Goal: Task Accomplishment & Management: Manage account settings

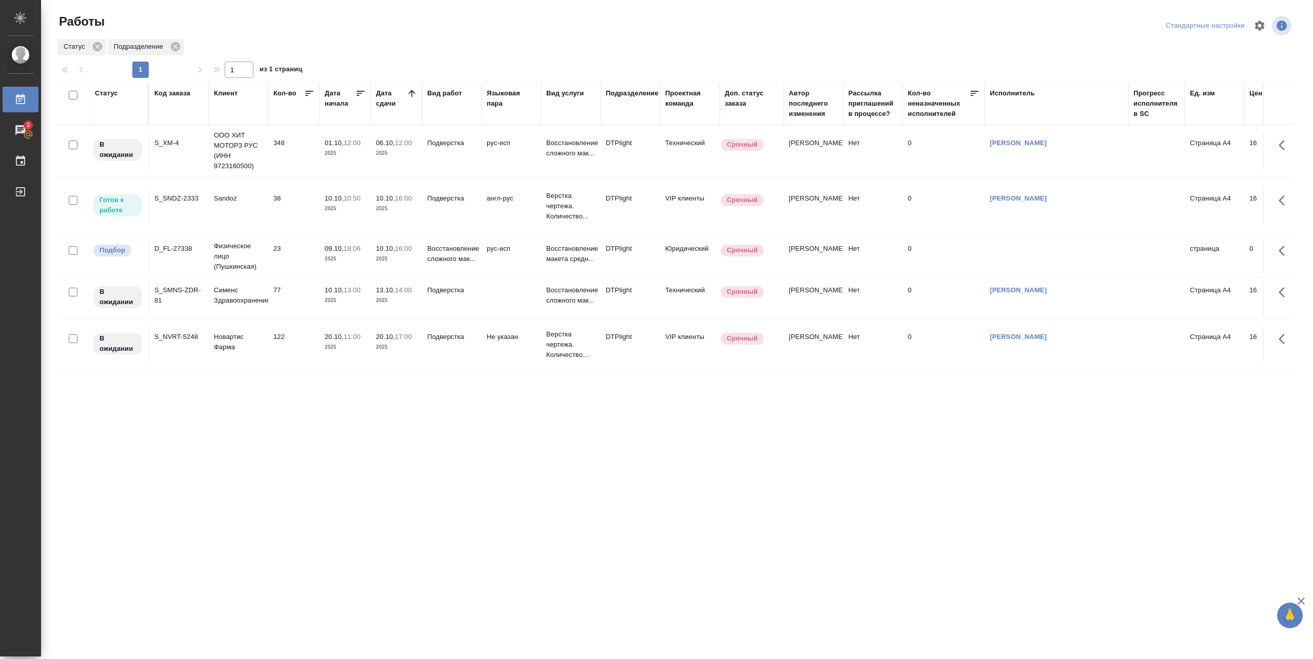
click at [329, 201] on p "10.10," at bounding box center [334, 198] width 19 height 8
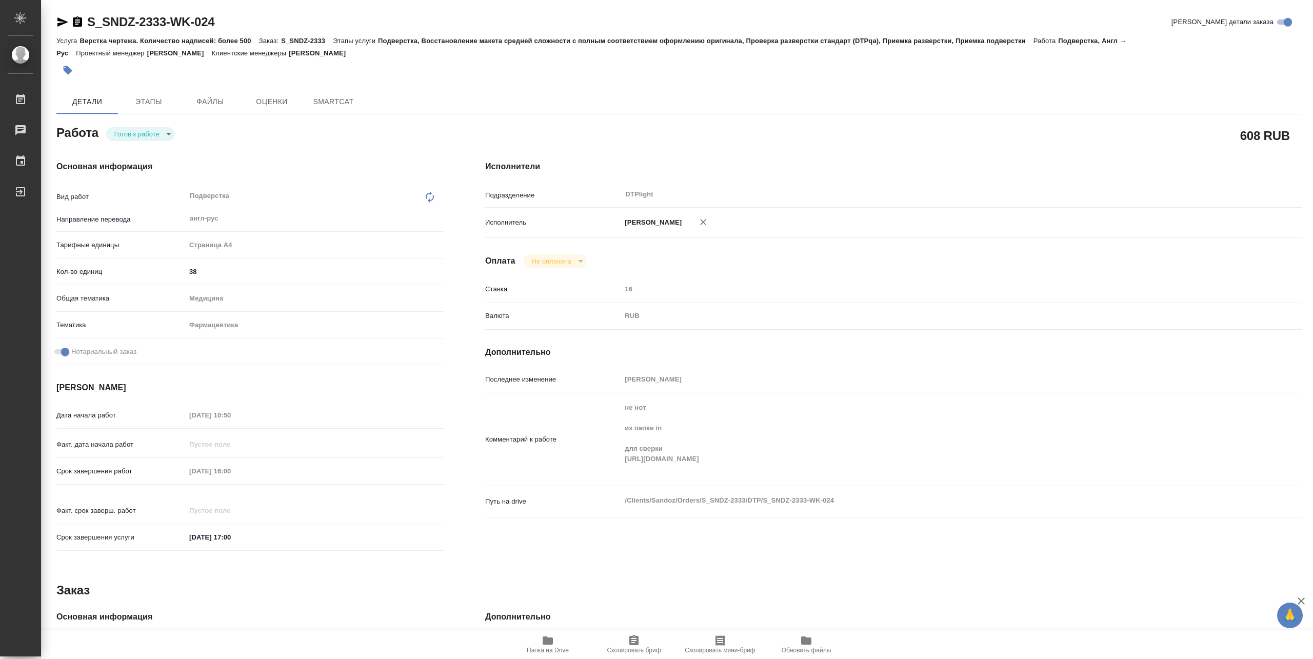
type textarea "x"
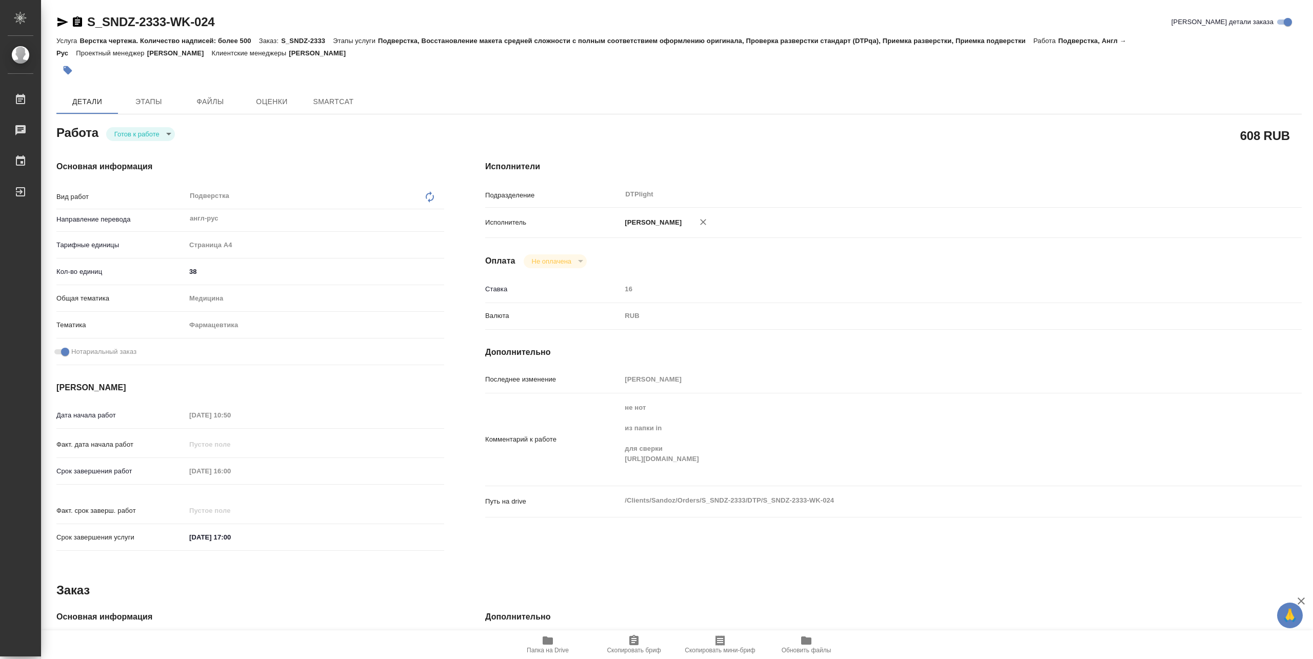
type textarea "x"
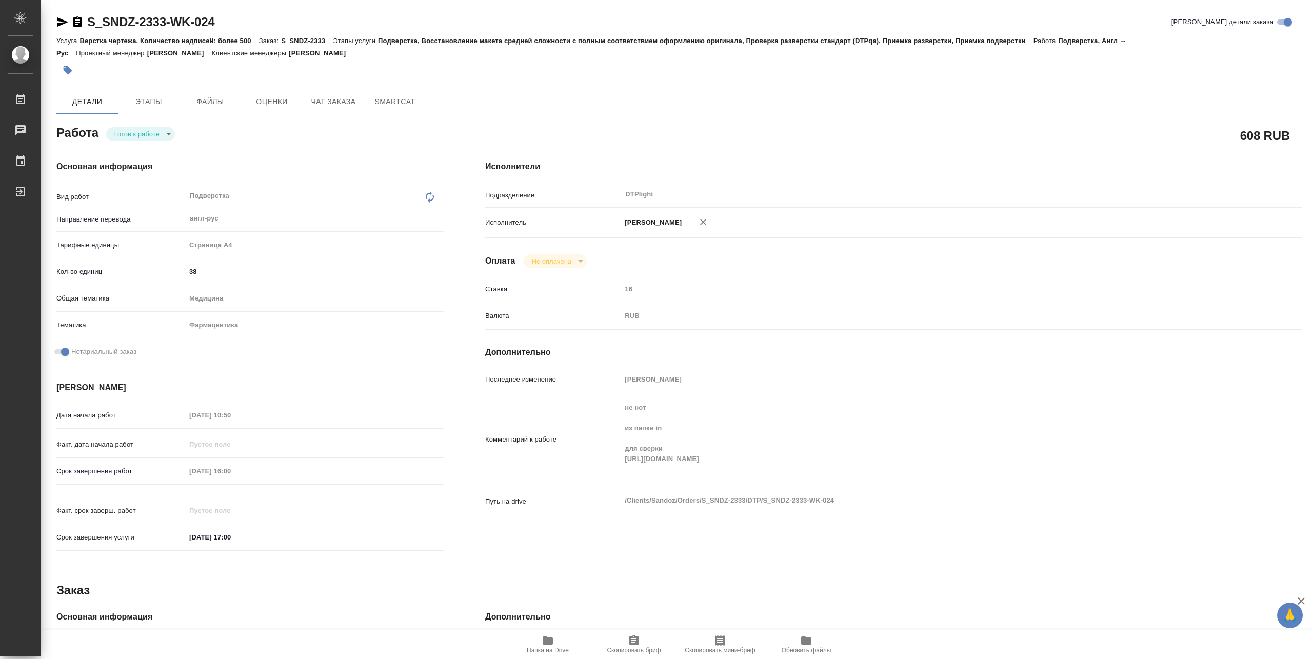
type textarea "x"
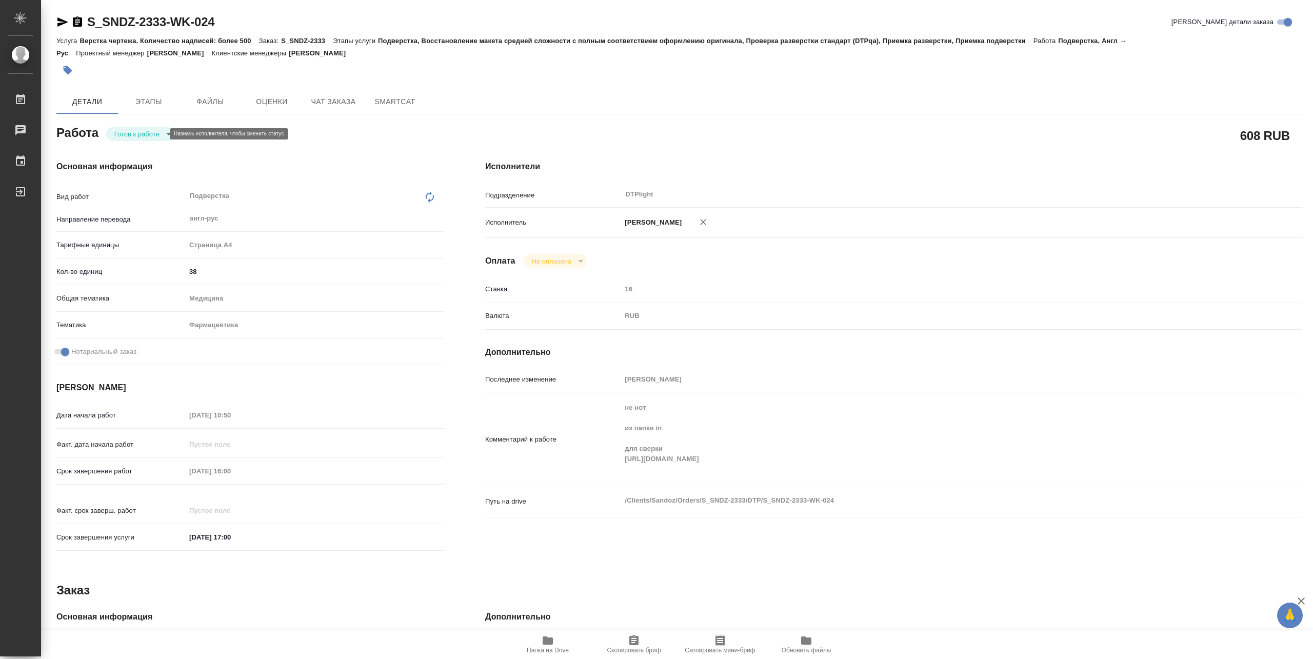
click at [136, 134] on body "🙏 .cls-1 fill:#fff; AWATERA Pankina Anna Работы Чаты График Выйти S_SNDZ-2333-W…" at bounding box center [656, 329] width 1313 height 659
type textarea "x"
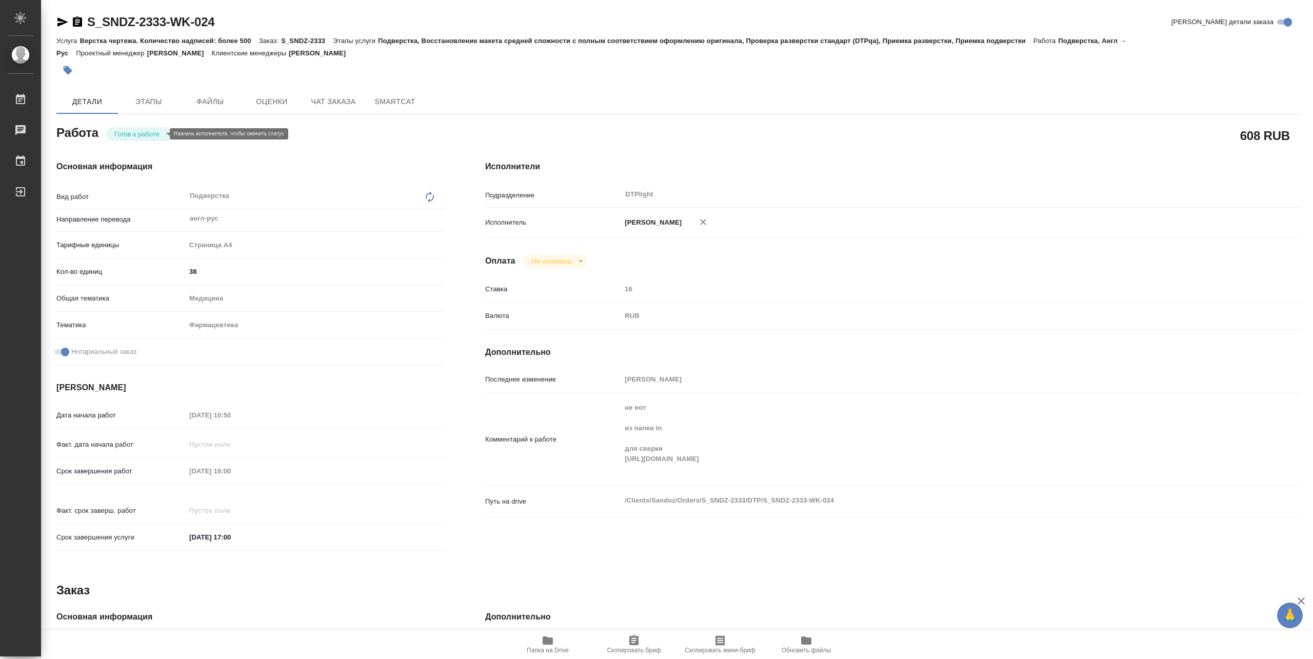
type textarea "x"
click at [136, 135] on button "В работе" at bounding box center [131, 133] width 34 height 11
type textarea "x"
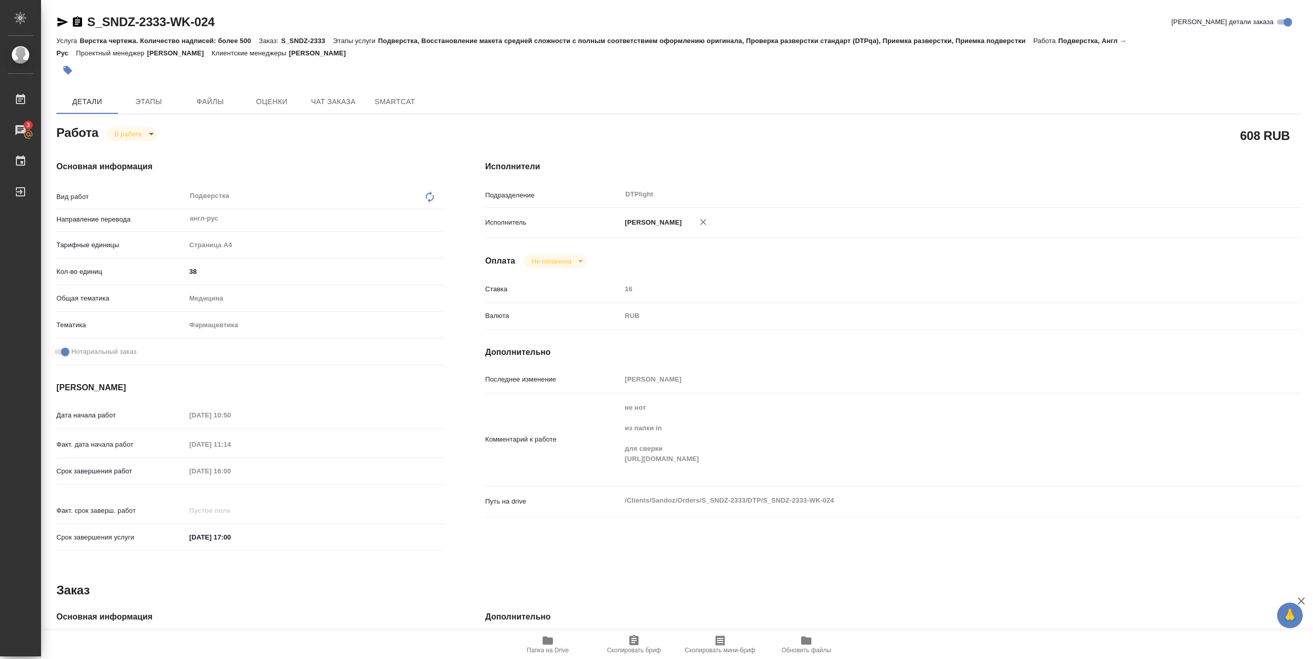
type textarea "x"
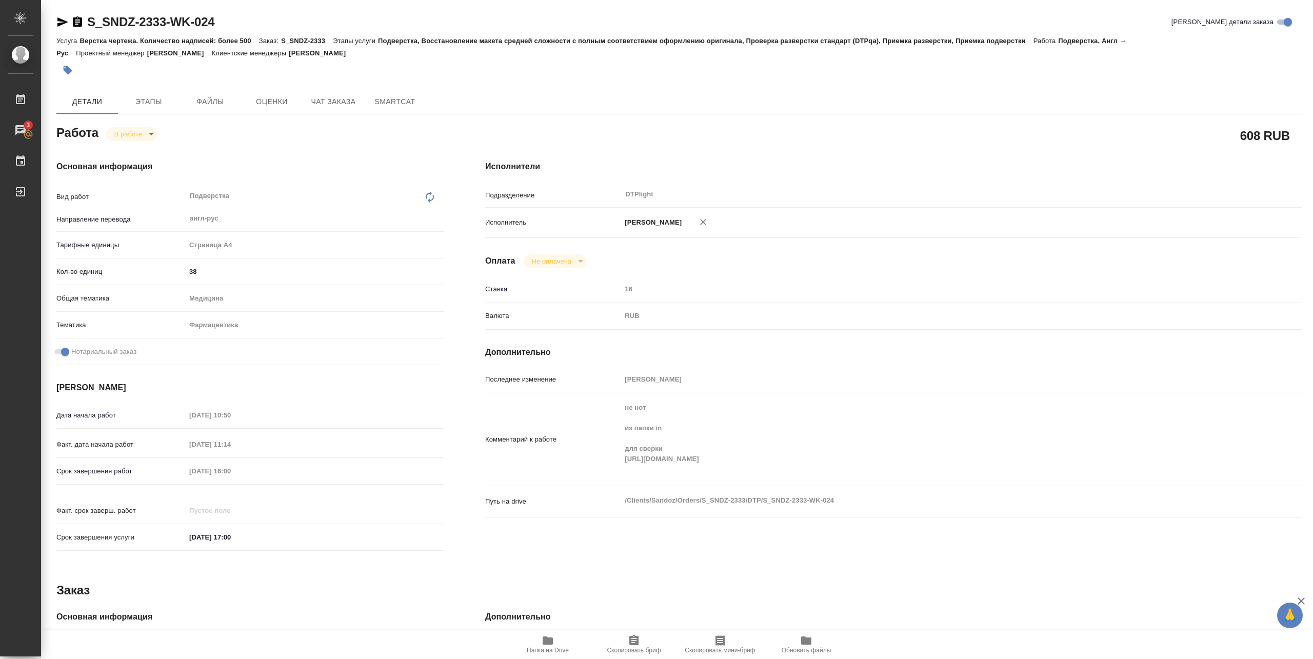
type textarea "x"
click at [1020, 482] on div "Комментарий к работе не нот из папки in для сверки https://drive.awatera.com/ap…" at bounding box center [893, 439] width 816 height 84
click at [546, 645] on icon "button" at bounding box center [548, 640] width 12 height 12
